Goal: Task Accomplishment & Management: Use online tool/utility

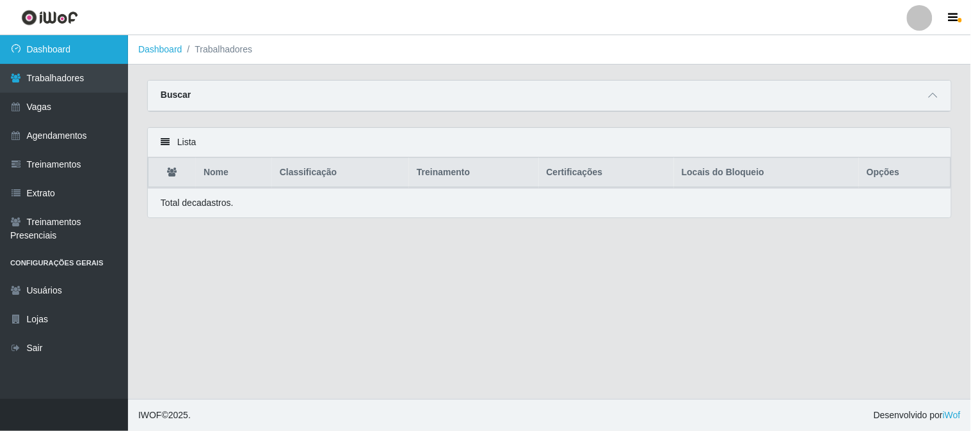
click at [86, 43] on link "Dashboard" at bounding box center [64, 49] width 128 height 29
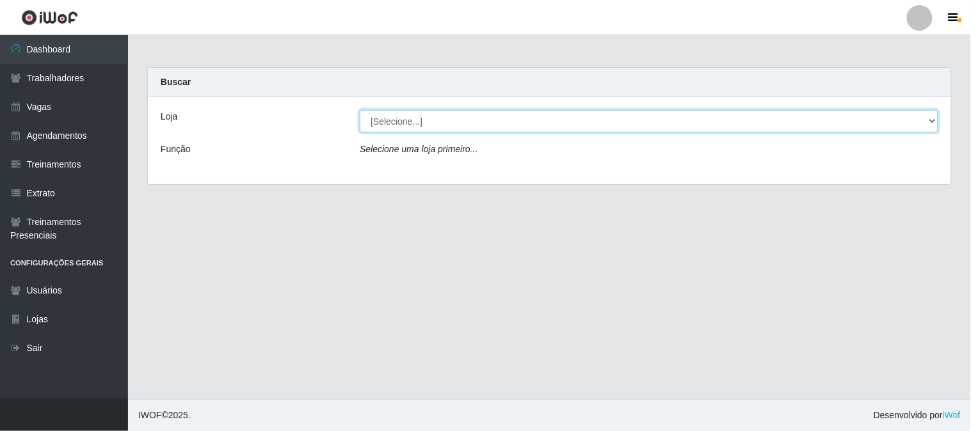
click at [545, 127] on select "[Selecione...] Sapore D'italia" at bounding box center [649, 121] width 579 height 22
select select "266"
click at [360, 110] on select "[Selecione...] Sapore D'italia" at bounding box center [649, 121] width 579 height 22
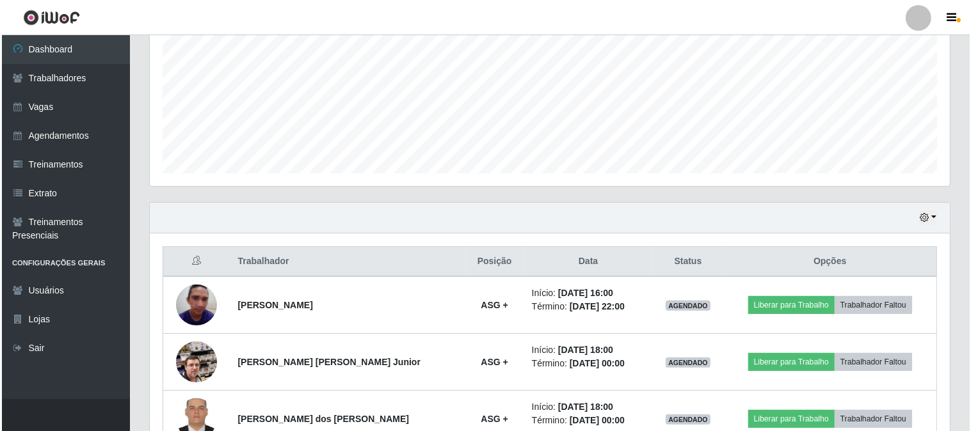
scroll to position [355, 0]
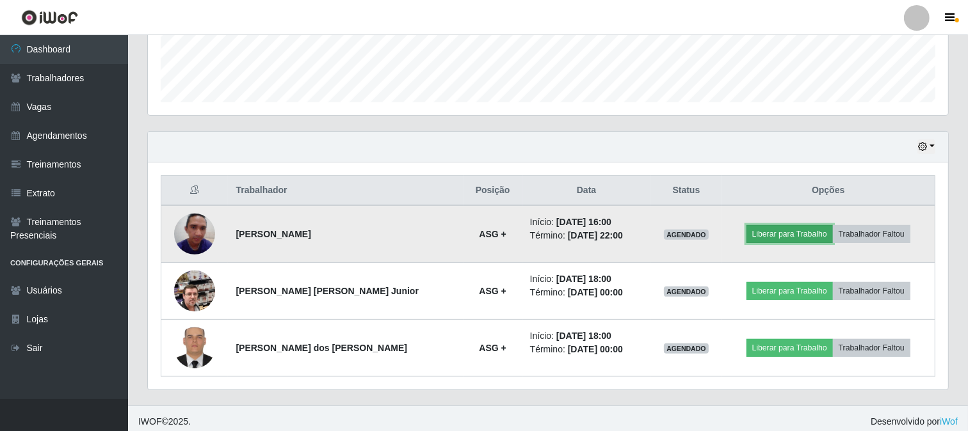
click at [770, 234] on button "Liberar para Trabalho" at bounding box center [789, 234] width 86 height 18
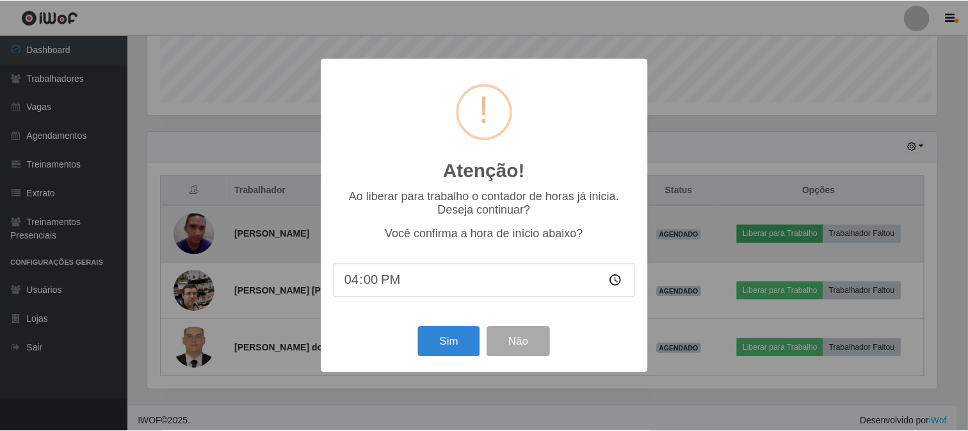
scroll to position [265, 792]
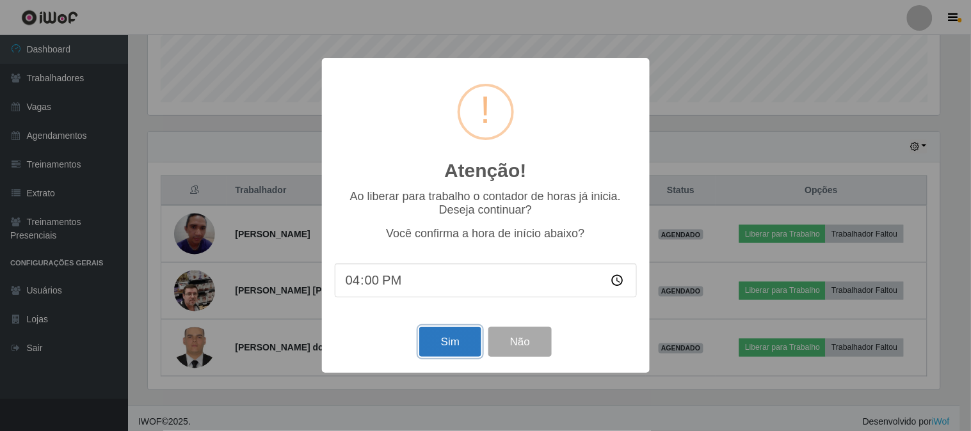
click at [448, 350] on button "Sim" at bounding box center [450, 342] width 62 height 30
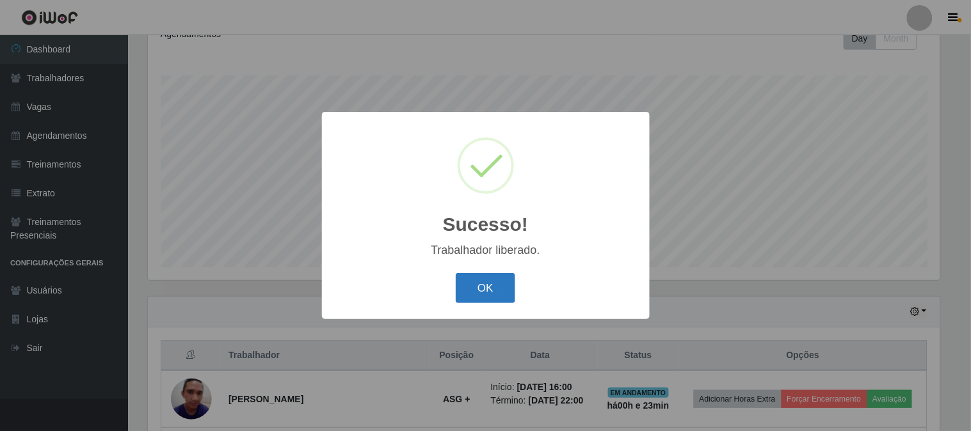
click at [481, 299] on button "OK" at bounding box center [486, 288] width 60 height 30
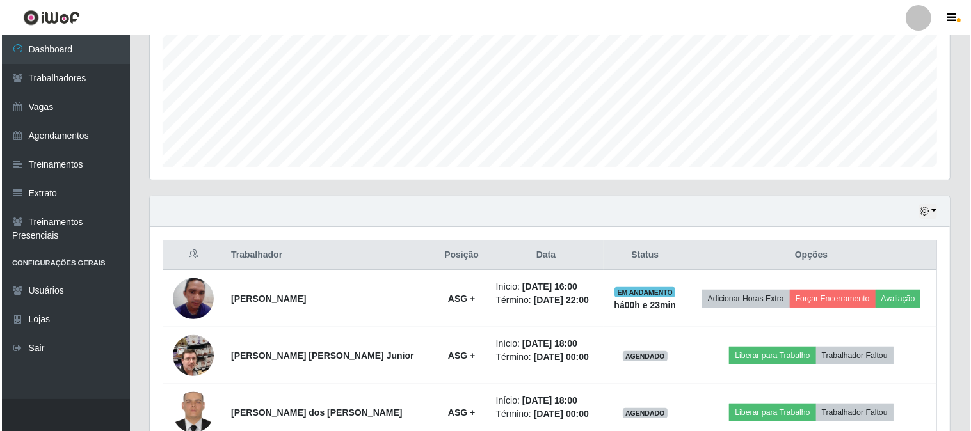
scroll to position [362, 0]
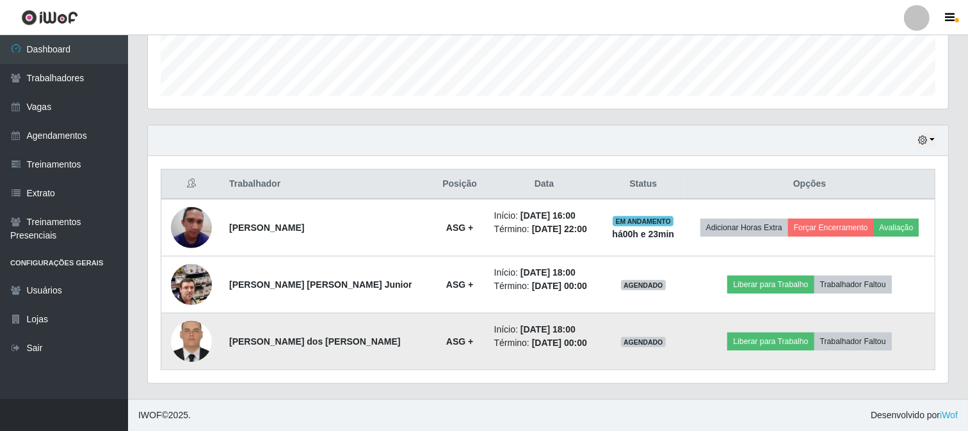
click at [188, 343] on img at bounding box center [191, 342] width 41 height 54
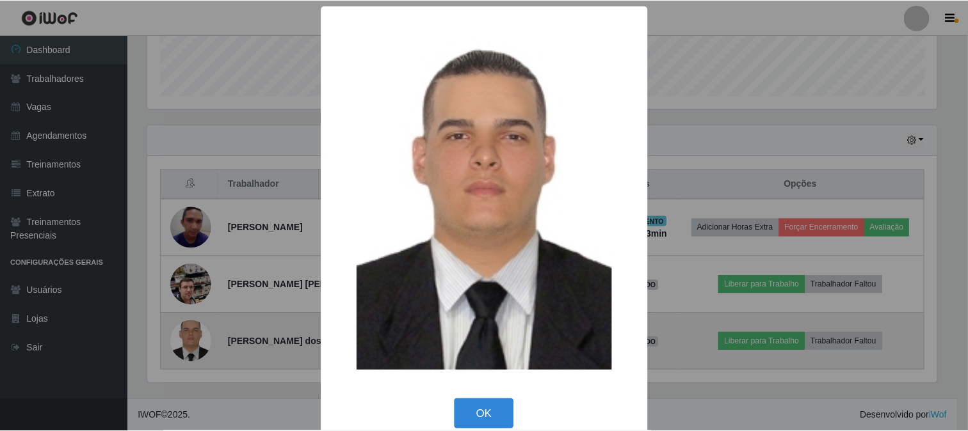
scroll to position [265, 792]
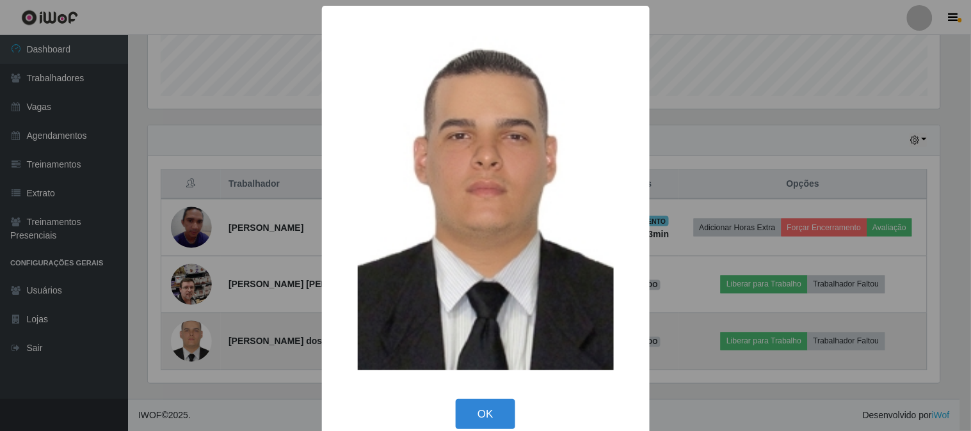
click at [188, 343] on div "× OK Cancel" at bounding box center [485, 215] width 971 height 431
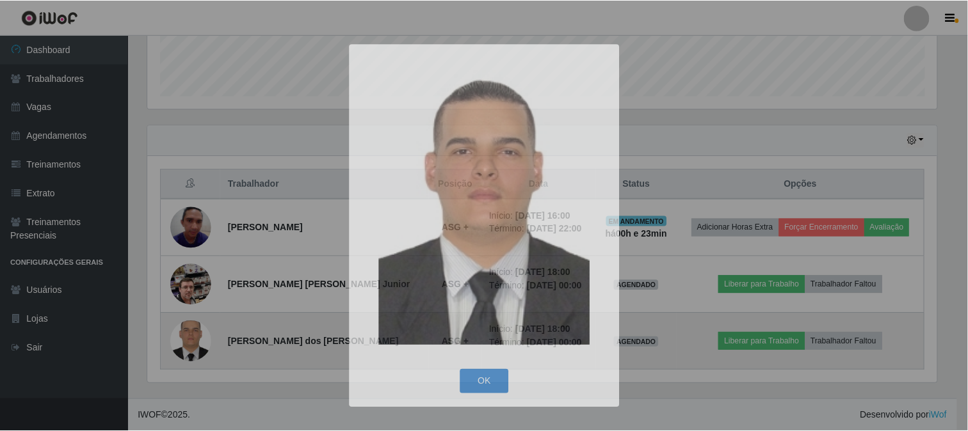
scroll to position [265, 800]
